Goal: Information Seeking & Learning: Learn about a topic

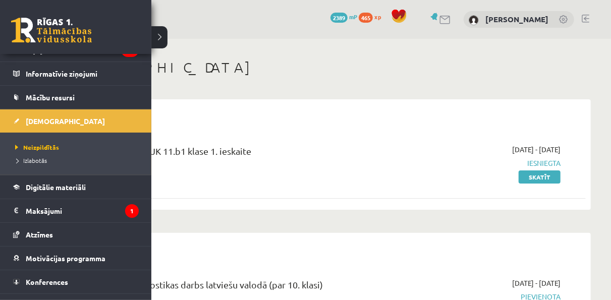
scroll to position [78, 0]
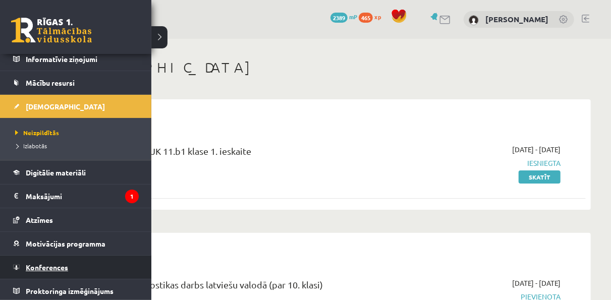
click at [63, 264] on span "Konferences" at bounding box center [47, 267] width 42 height 9
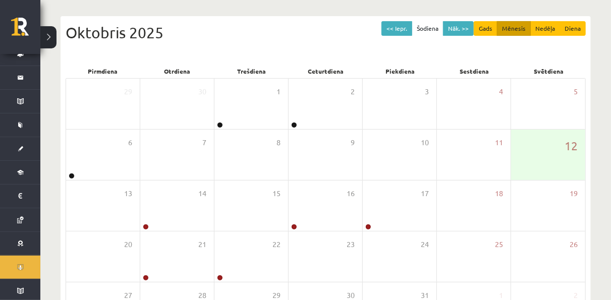
scroll to position [99, 0]
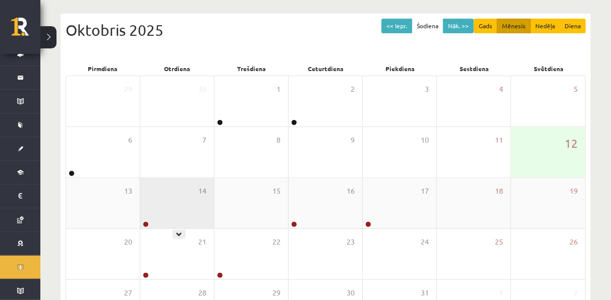
click at [180, 202] on div "14" at bounding box center [177, 203] width 74 height 50
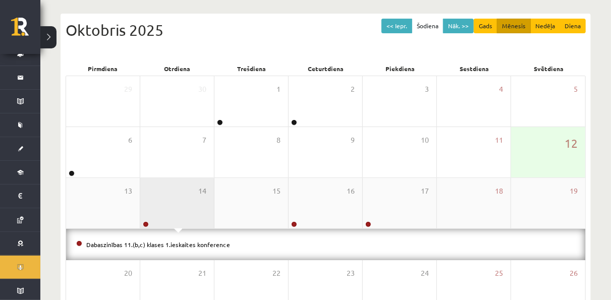
click at [180, 202] on div "14" at bounding box center [177, 203] width 74 height 50
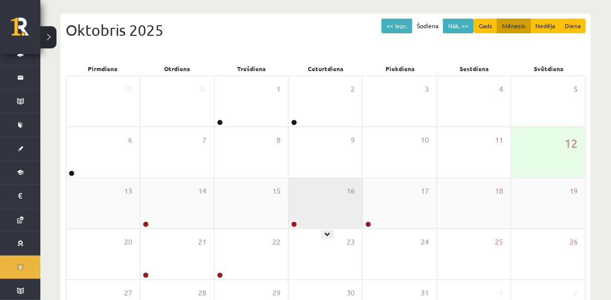
click at [323, 208] on div "16" at bounding box center [325, 203] width 74 height 50
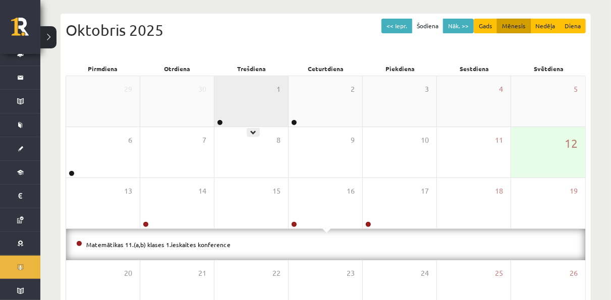
click at [257, 101] on div "1" at bounding box center [251, 101] width 74 height 50
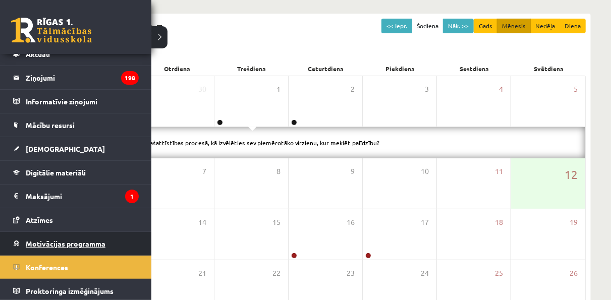
click at [54, 243] on span "Motivācijas programma" at bounding box center [66, 243] width 80 height 9
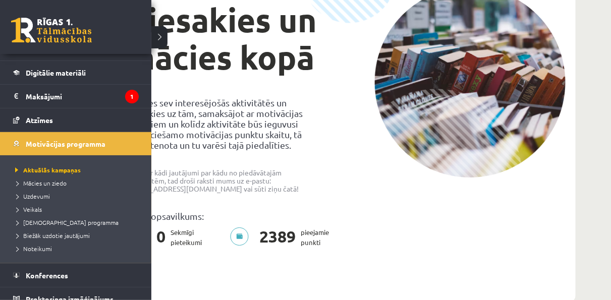
scroll to position [143, 0]
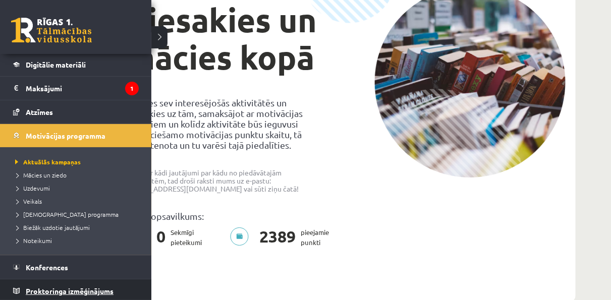
click at [47, 286] on span "Proktoringa izmēģinājums" at bounding box center [70, 290] width 88 height 9
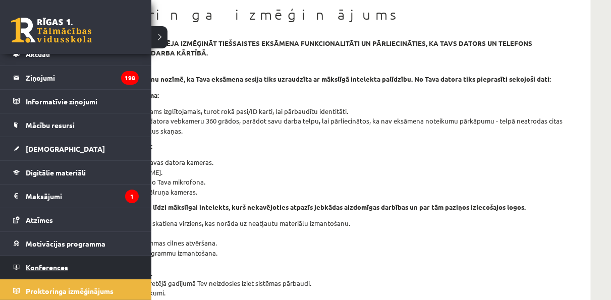
click at [42, 266] on span "Konferences" at bounding box center [47, 267] width 42 height 9
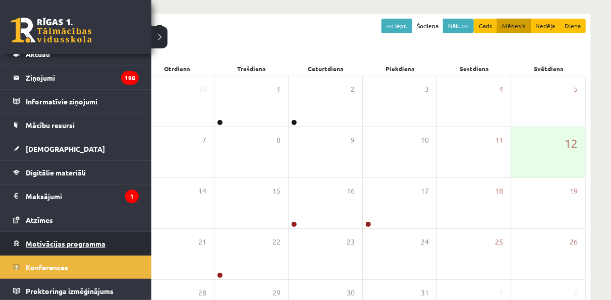
click at [64, 245] on span "Motivācijas programma" at bounding box center [66, 243] width 80 height 9
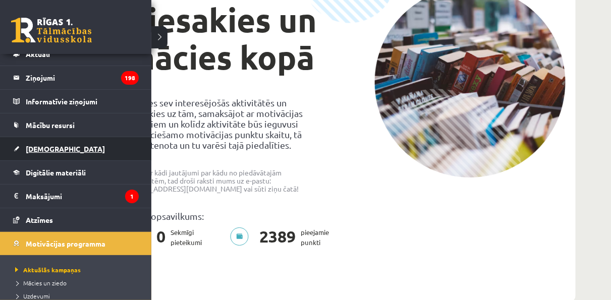
click at [52, 142] on link "[DEMOGRAPHIC_DATA]" at bounding box center [76, 148] width 126 height 23
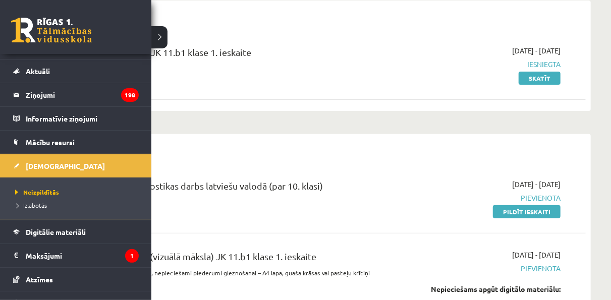
scroll to position [18, 0]
click at [46, 204] on span "Izlabotās" at bounding box center [30, 205] width 34 height 8
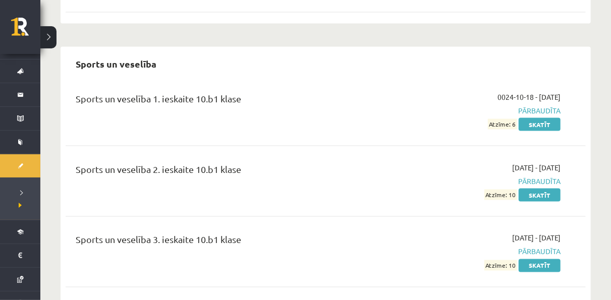
scroll to position [6250, 0]
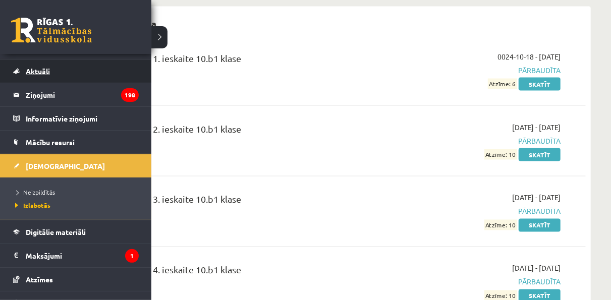
click at [53, 79] on link "Aktuāli" at bounding box center [76, 71] width 126 height 23
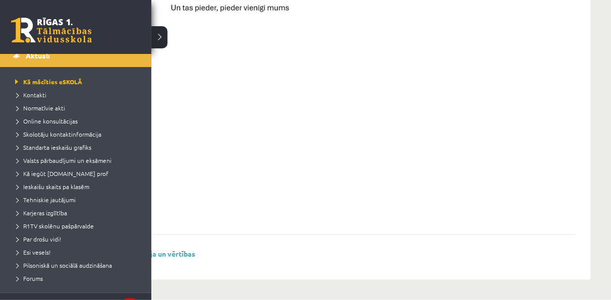
scroll to position [37, 0]
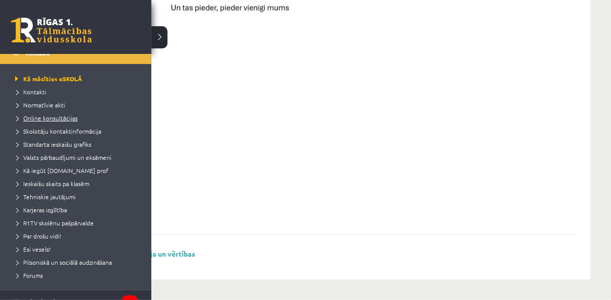
click at [61, 121] on link "Online konsultācijas" at bounding box center [77, 117] width 129 height 9
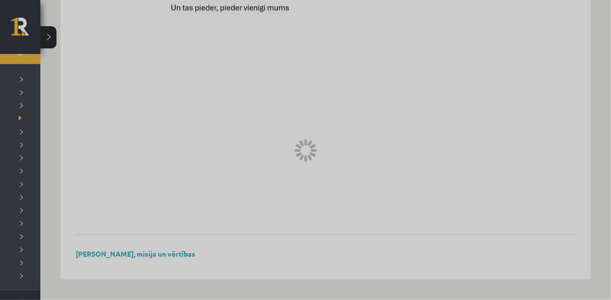
scroll to position [406, 0]
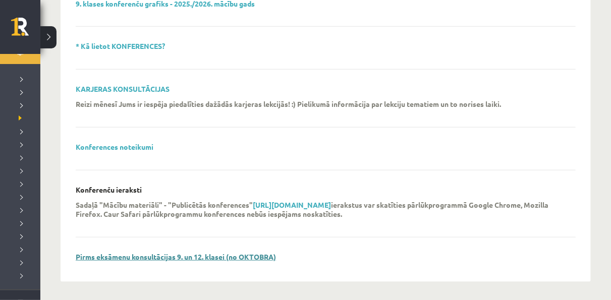
click at [152, 255] on link "Pirms eksāmenu konsultācijas 9. un 12. klasei (no OKTOBRA)" at bounding box center [176, 256] width 200 height 9
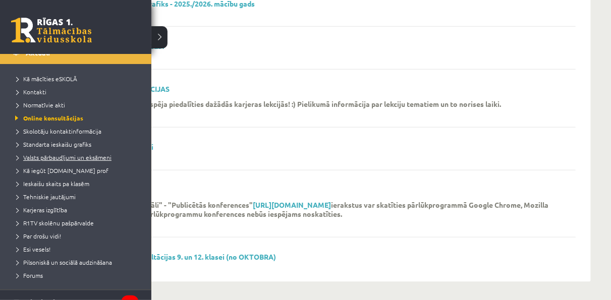
click at [91, 155] on span "Valsts pārbaudījumi un eksāmeni" at bounding box center [62, 157] width 99 height 8
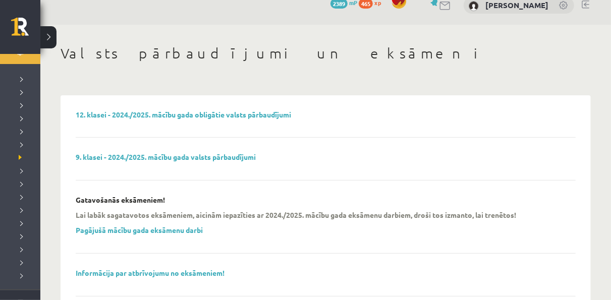
scroll to position [17, 0]
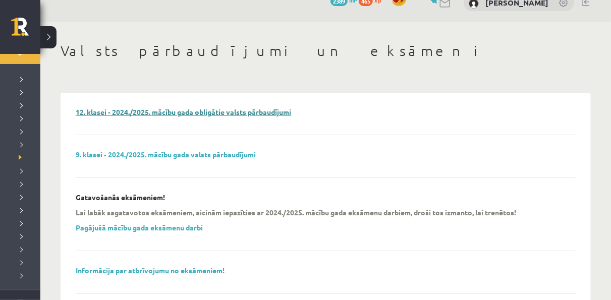
click at [160, 110] on link "12. klasei - 2024./2025. mācību gada obligātie valsts pārbaudījumi" at bounding box center [183, 111] width 215 height 9
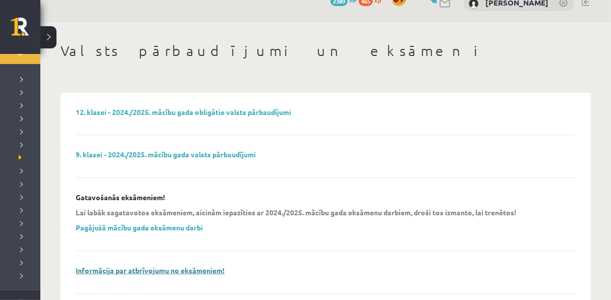
click at [203, 272] on link "Informācija par atbrīvojumu no eksāmeniem!" at bounding box center [150, 270] width 149 height 9
